Goal: Information Seeking & Learning: Understand process/instructions

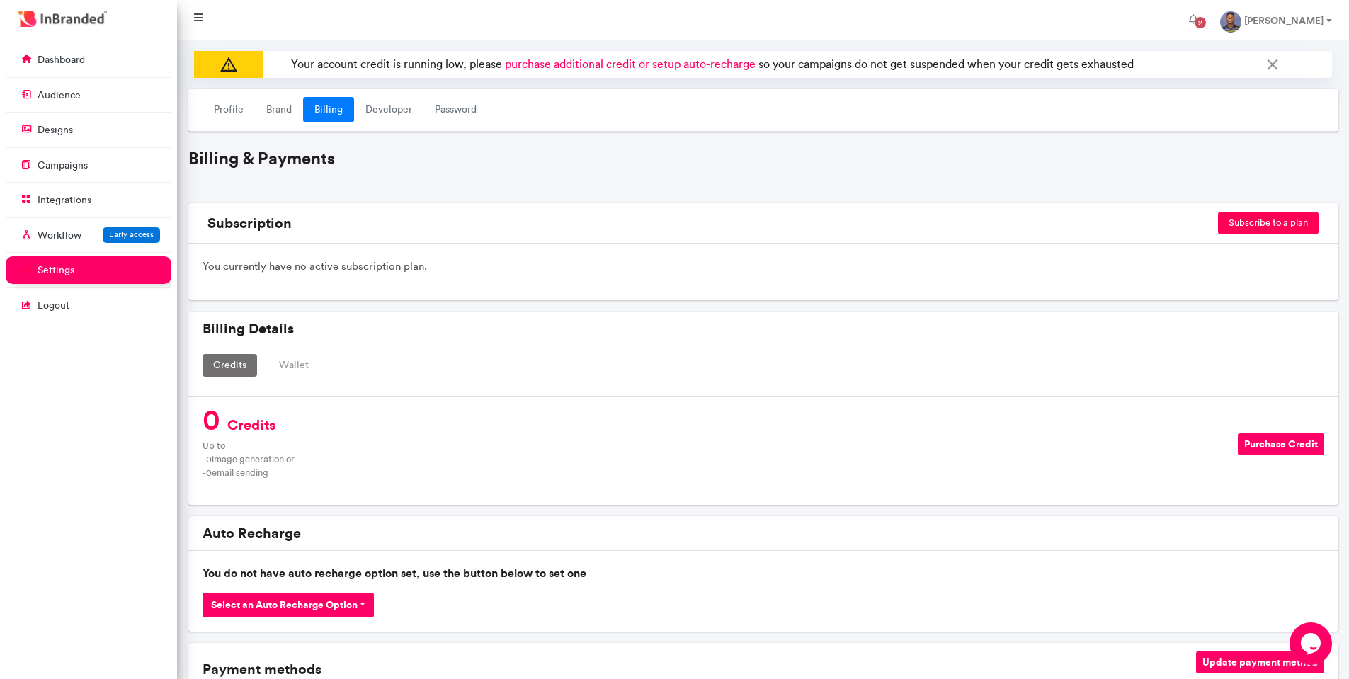
click at [198, 20] on icon at bounding box center [198, 18] width 8 height 10
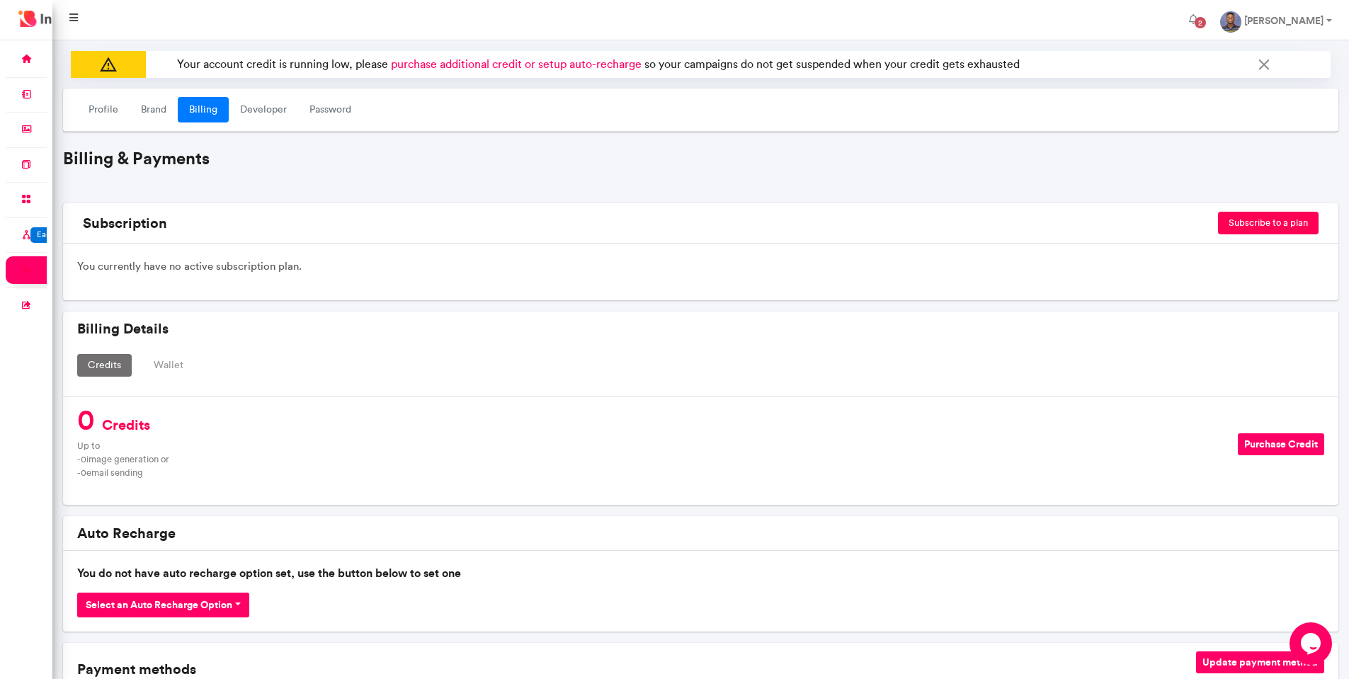
scroll to position [639, 52]
click at [80, 17] on link at bounding box center [73, 20] width 31 height 28
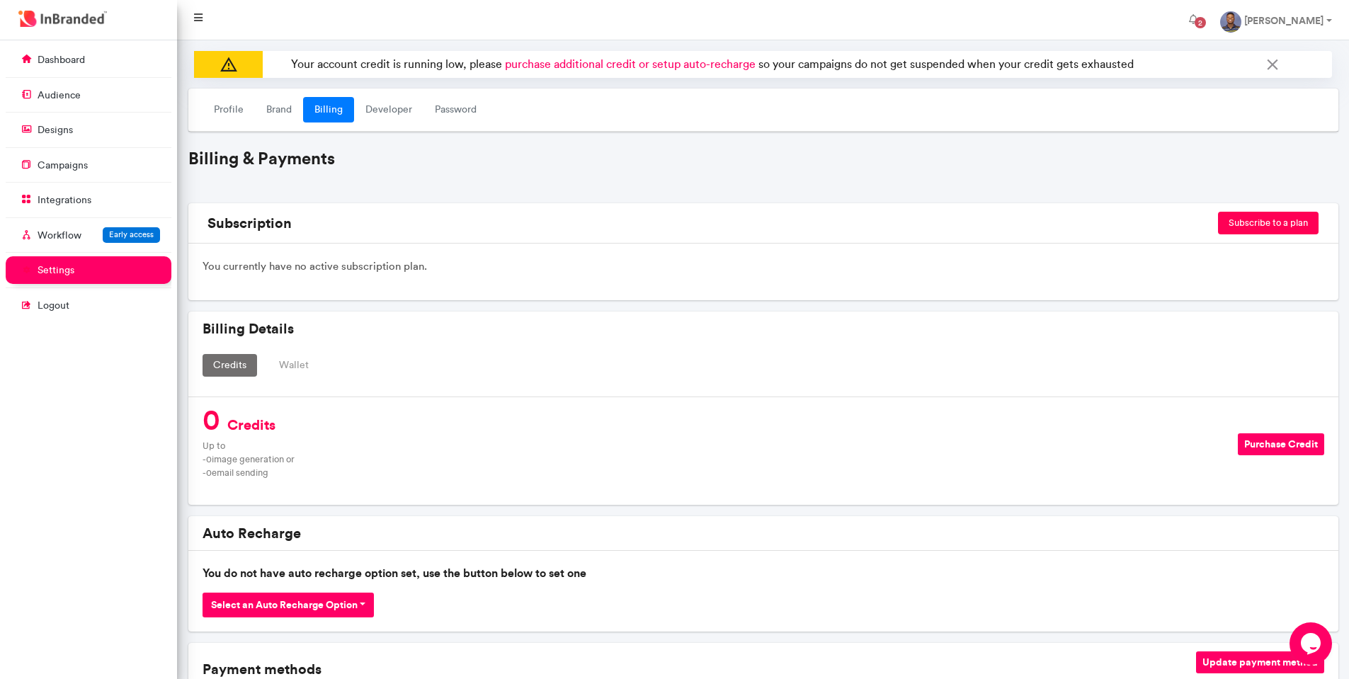
scroll to position [639, 177]
click at [1215, 24] on link "Michael Mosaku" at bounding box center [1276, 20] width 135 height 28
click at [1202, 21] on span "2" at bounding box center [1199, 22] width 11 height 11
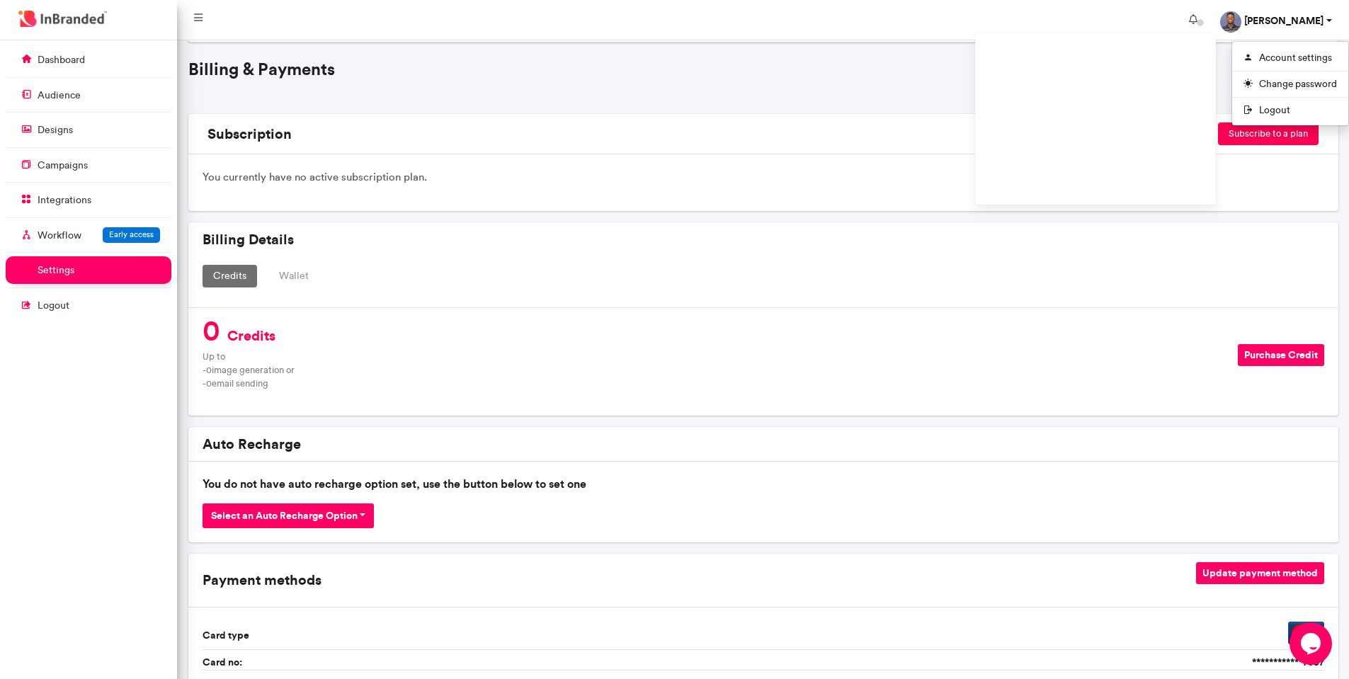
scroll to position [71, 0]
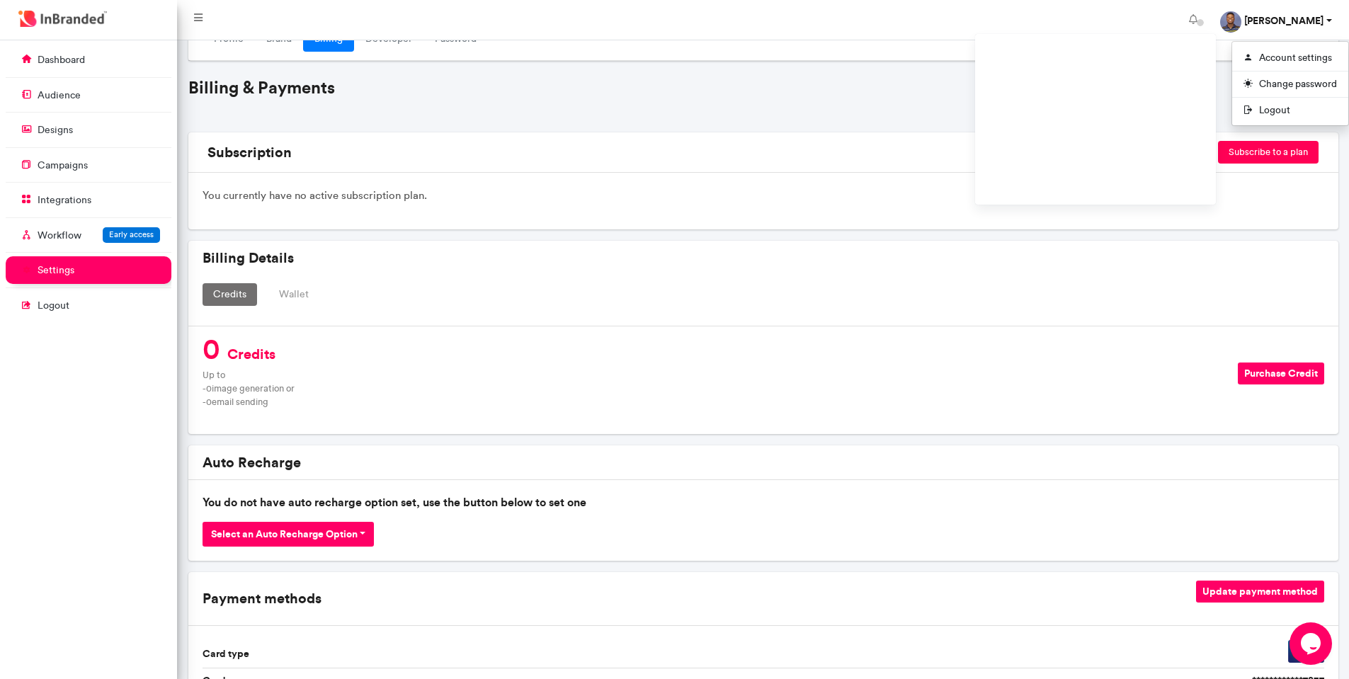
click at [933, 72] on div "**********" at bounding box center [763, 535] width 1150 height 1035
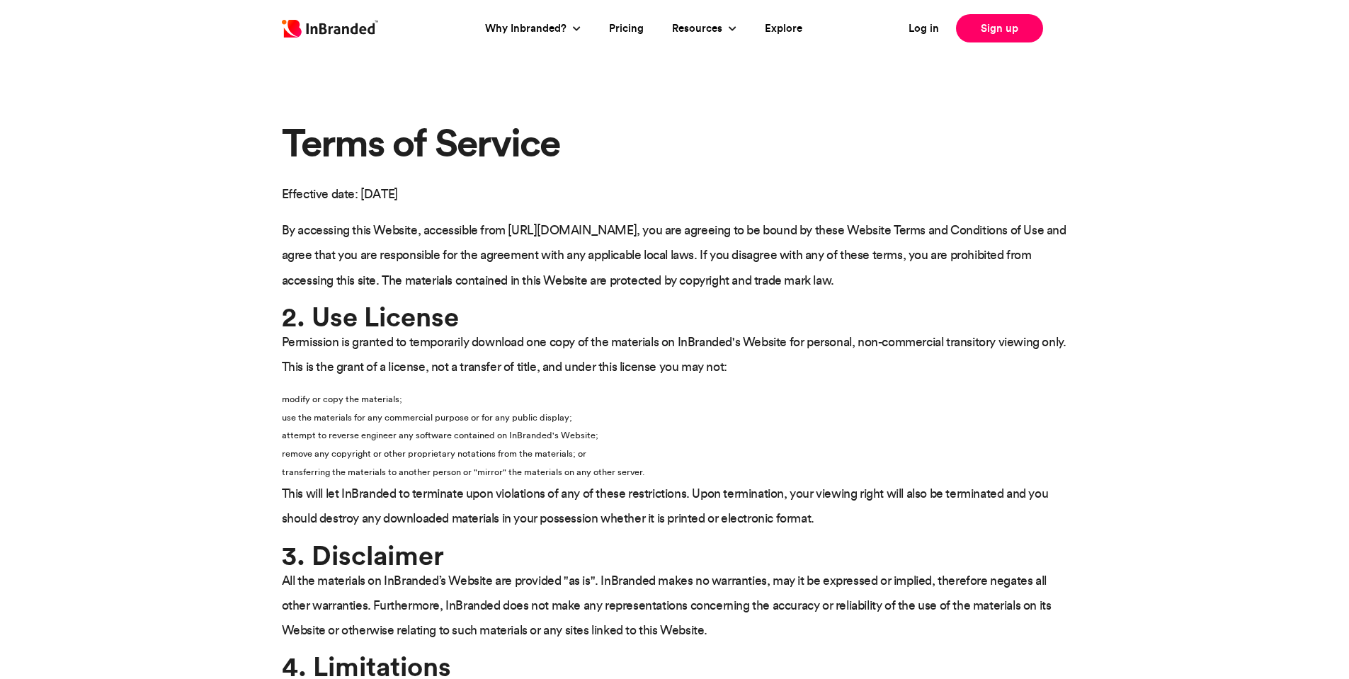
drag, startPoint x: 272, startPoint y: 197, endPoint x: 446, endPoint y: 193, distance: 174.2
click at [509, 185] on p "Effective date: [DATE]" at bounding box center [675, 193] width 786 height 25
